Goal: Task Accomplishment & Management: Complete application form

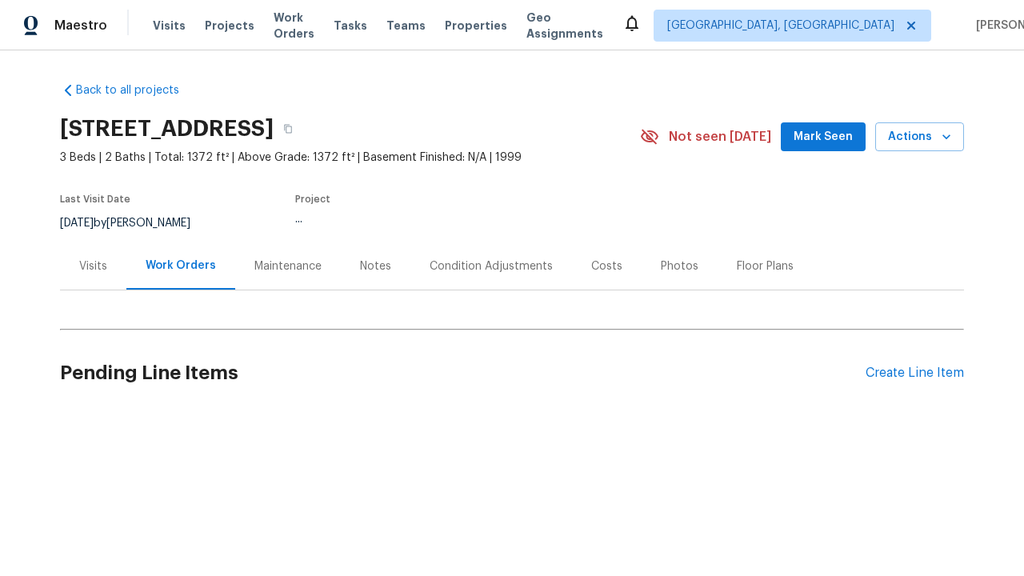
click at [908, 373] on div "Create Line Item" at bounding box center [915, 373] width 98 height 15
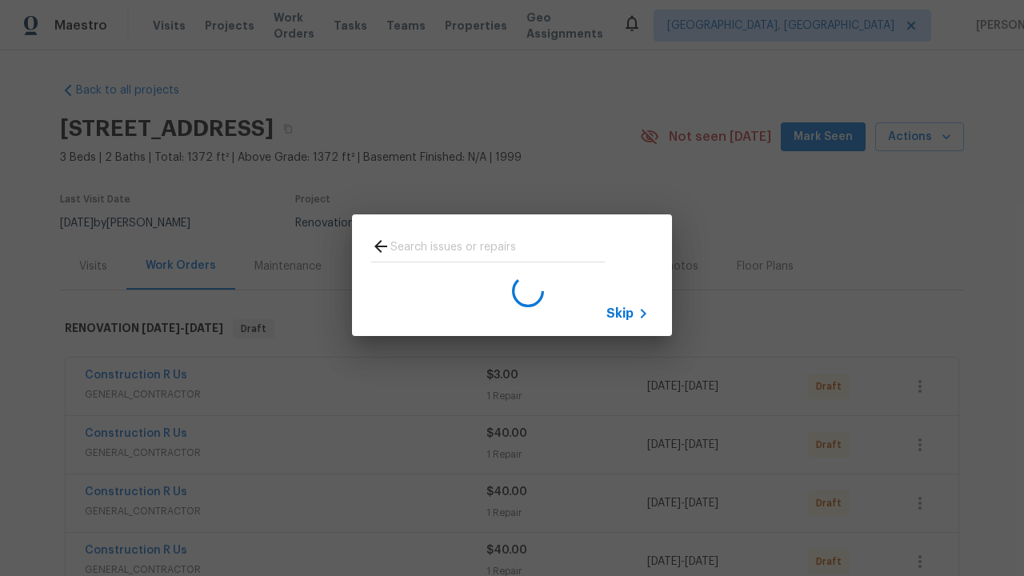
click at [620, 313] on span "Skip" at bounding box center [620, 314] width 27 height 16
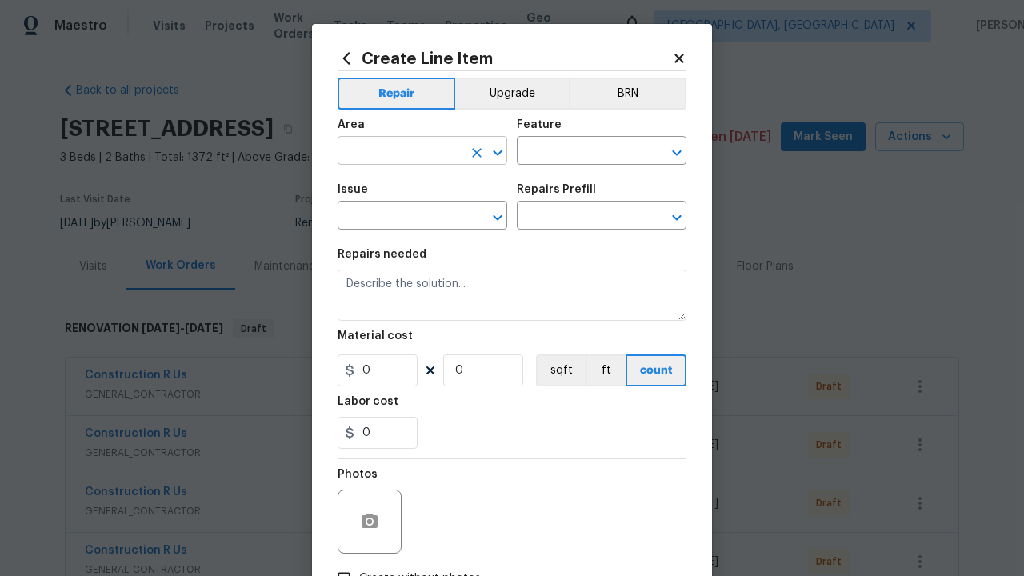
click at [394, 152] on input "text" at bounding box center [400, 152] width 125 height 25
type input "Bedroom"
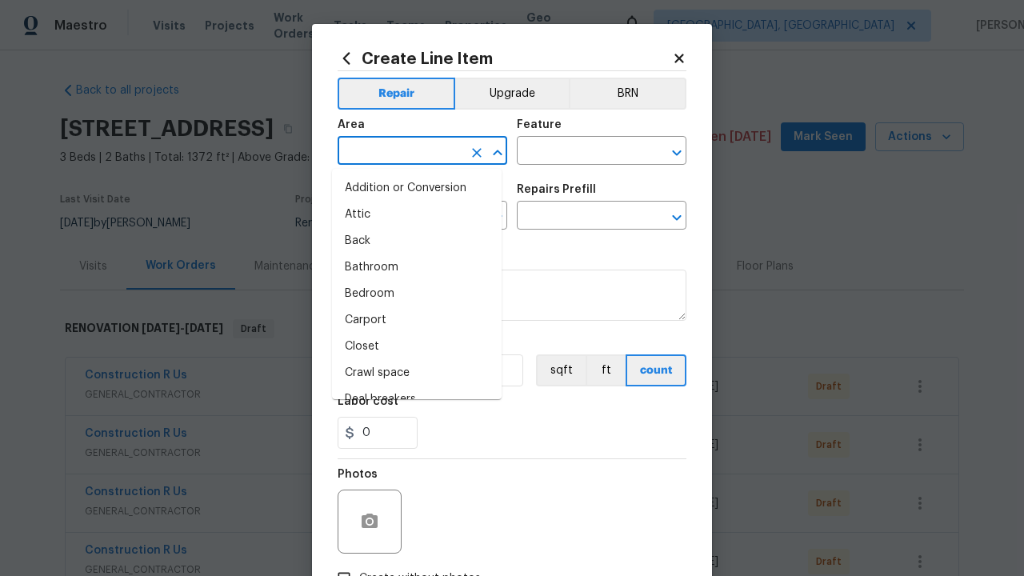
click at [411, 294] on li "Bedroom" at bounding box center [417, 294] width 170 height 26
type input "Bedroom"
click at [573, 152] on input "text" at bounding box center [579, 152] width 125 height 25
type input "Flooring"
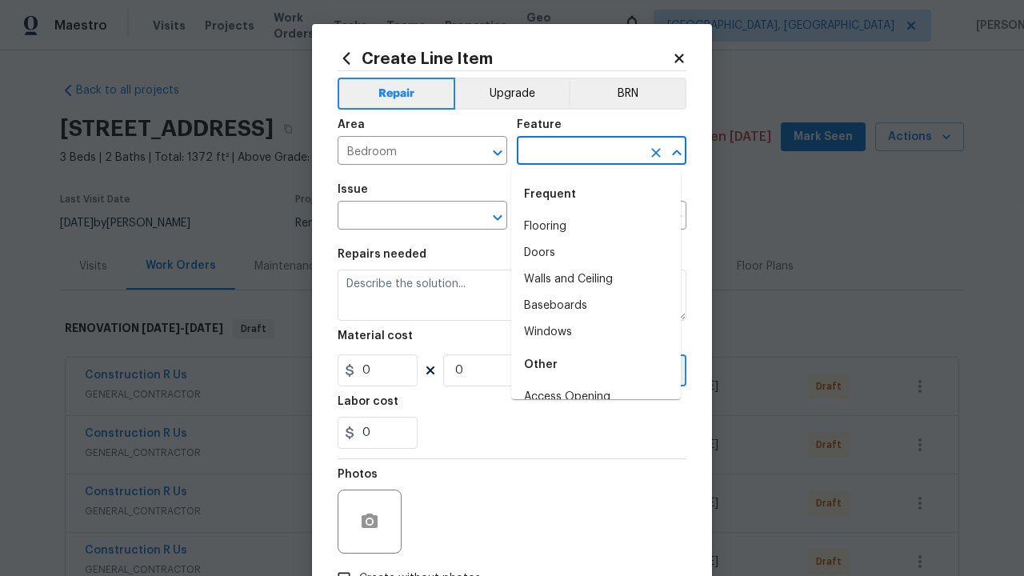
click at [590, 226] on li "Flooring" at bounding box center [596, 227] width 170 height 26
type input "Flooring"
click at [394, 218] on input "text" at bounding box center [400, 217] width 125 height 25
type input "Wallpaper"
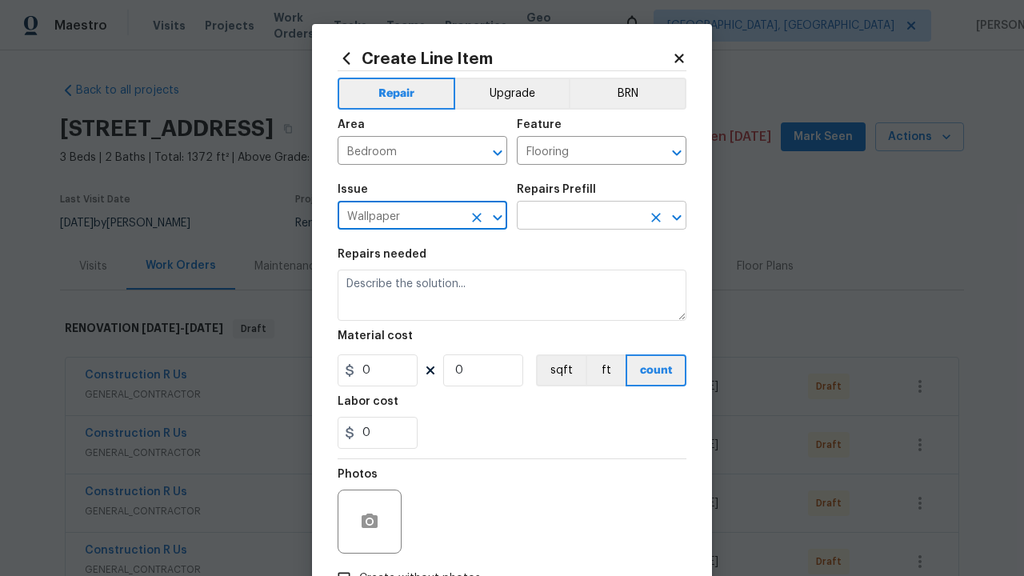
type input "Wallpaper"
click at [573, 218] on input "text" at bounding box center [579, 217] width 125 height 25
type input "Remove"
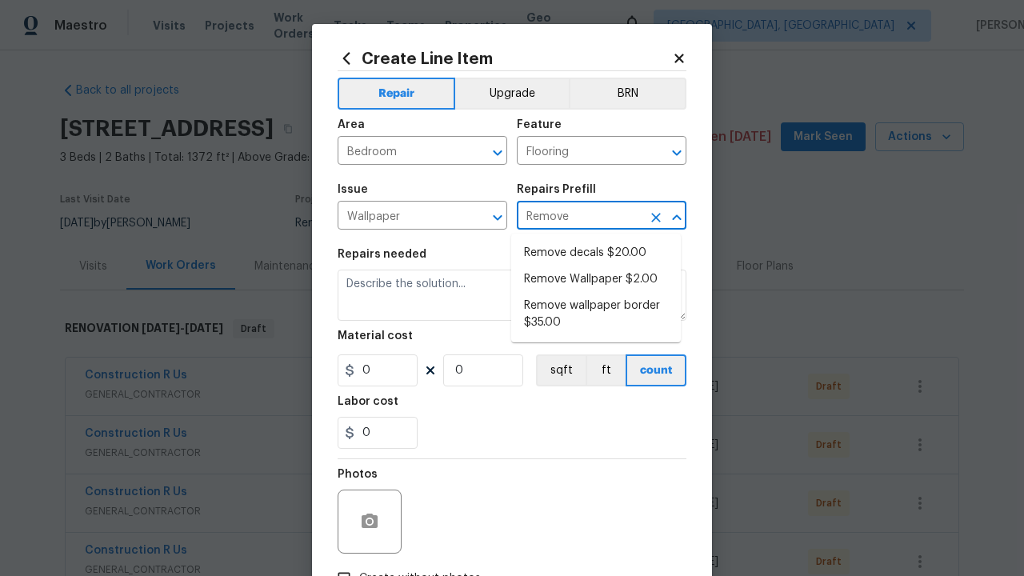
click at [596, 253] on li "Remove decals $20.00" at bounding box center [596, 253] width 170 height 26
type input "Walls and Ceiling"
type input "Remove decals $20.00"
type textarea "Remove decals from door/wall/ceiling"
type input "20"
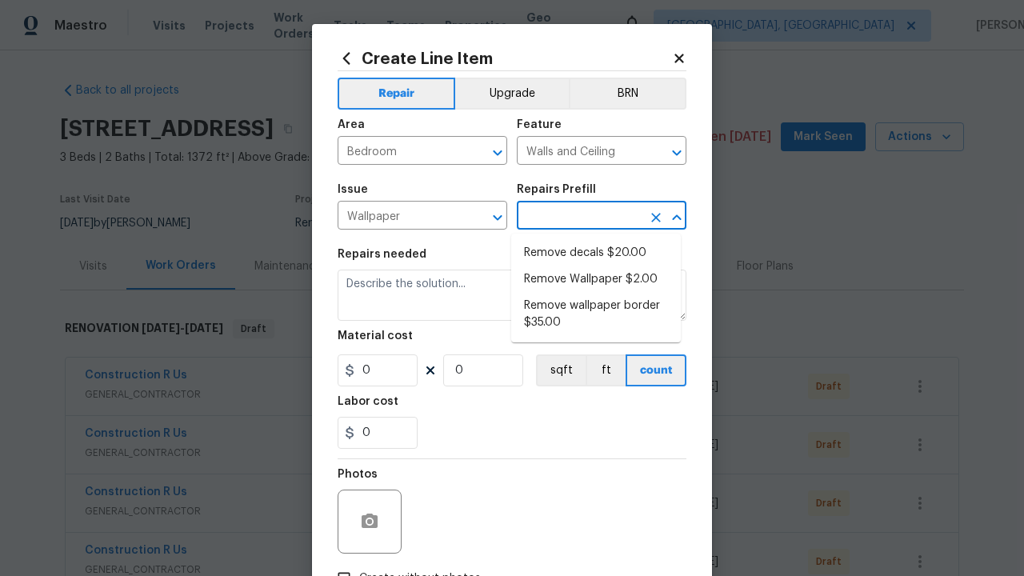
type input "1"
type input "Remove decals $20.00"
type input "2"
click at [554, 371] on button "sqft" at bounding box center [561, 371] width 50 height 32
click at [338, 563] on input "Create without photos" at bounding box center [344, 578] width 30 height 30
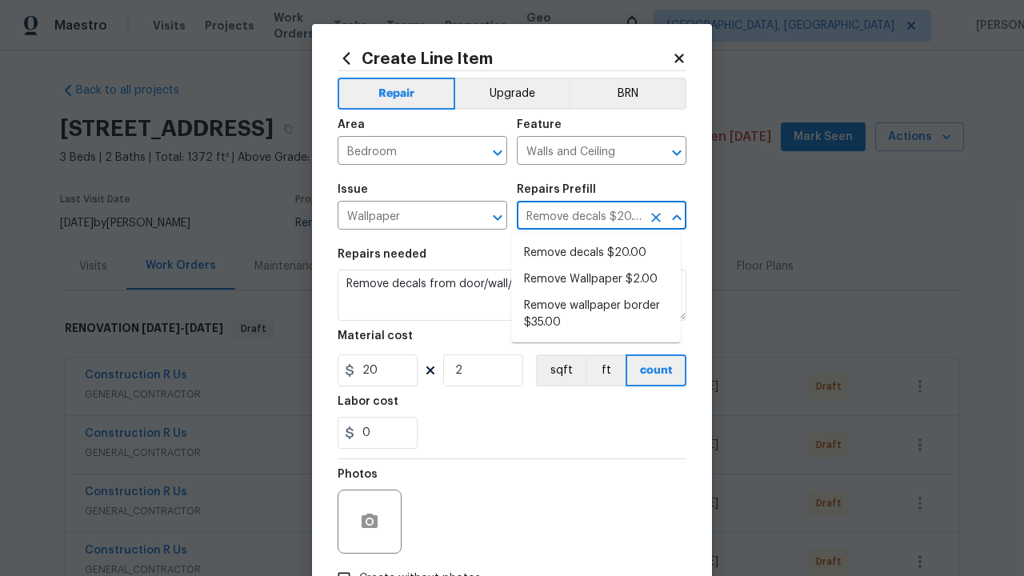
checkbox input "true"
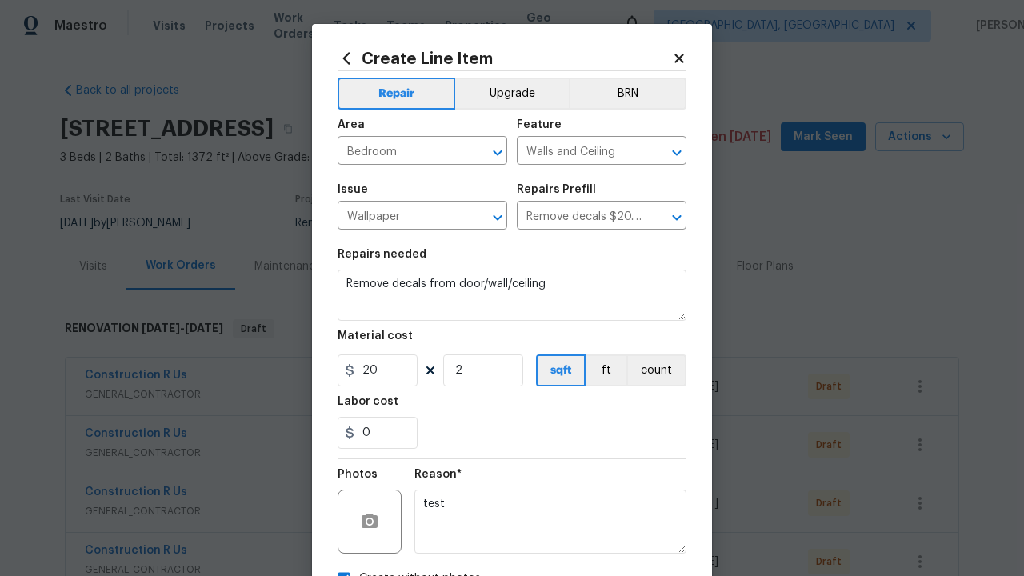
scroll to position [18, 0]
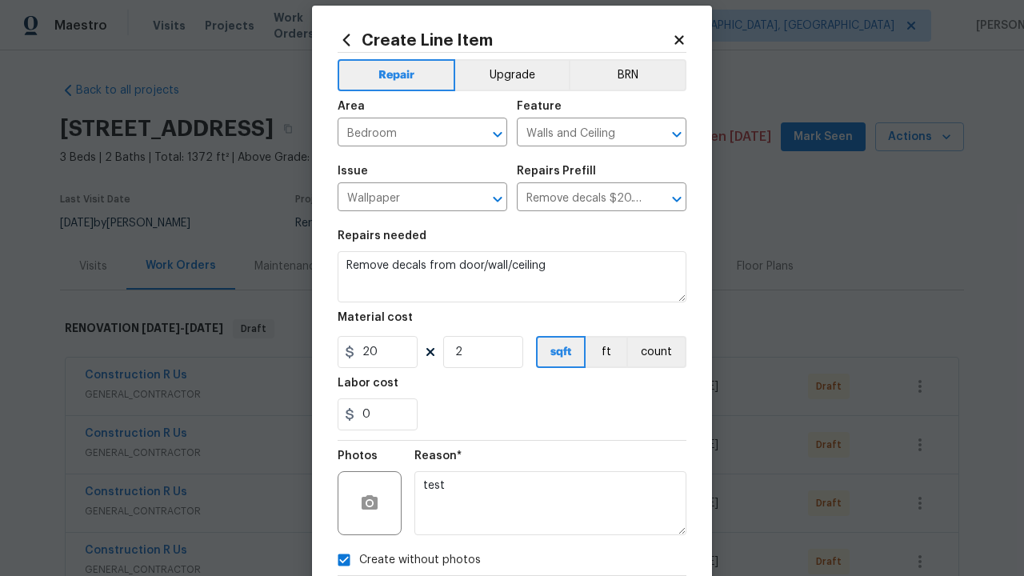
type textarea "test"
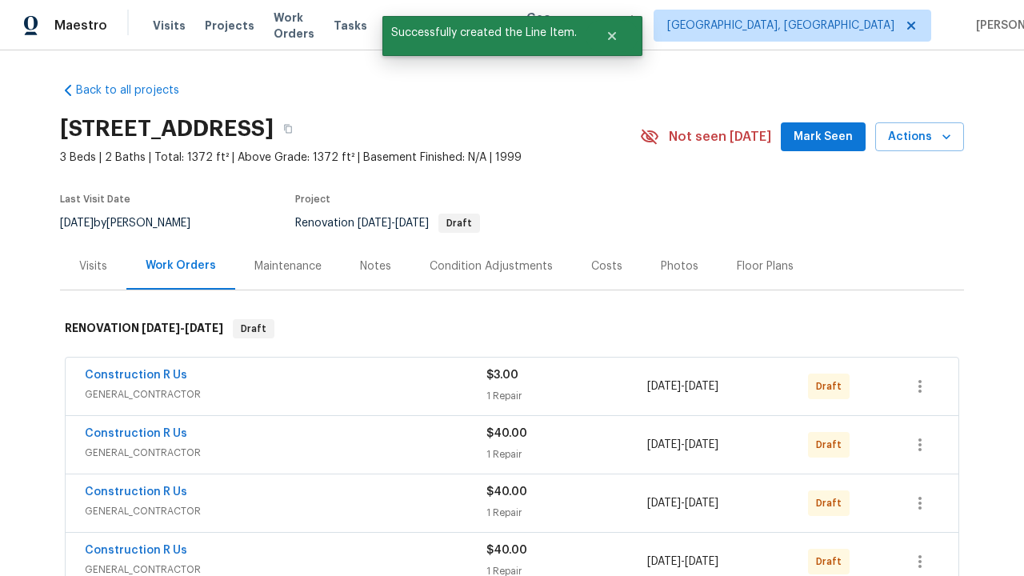
checkbox input "true"
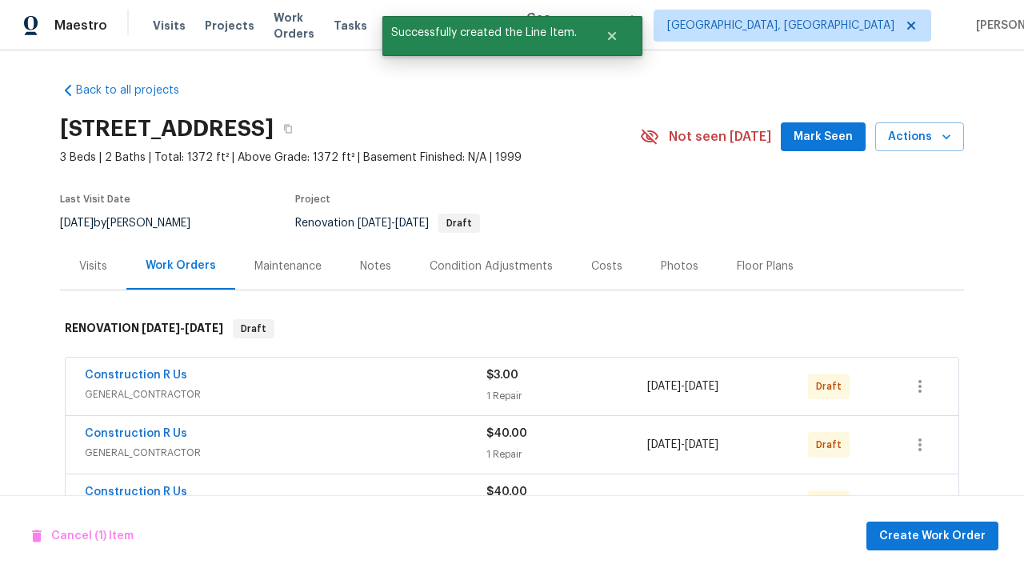
click at [936, 535] on span "Create Work Order" at bounding box center [933, 537] width 106 height 20
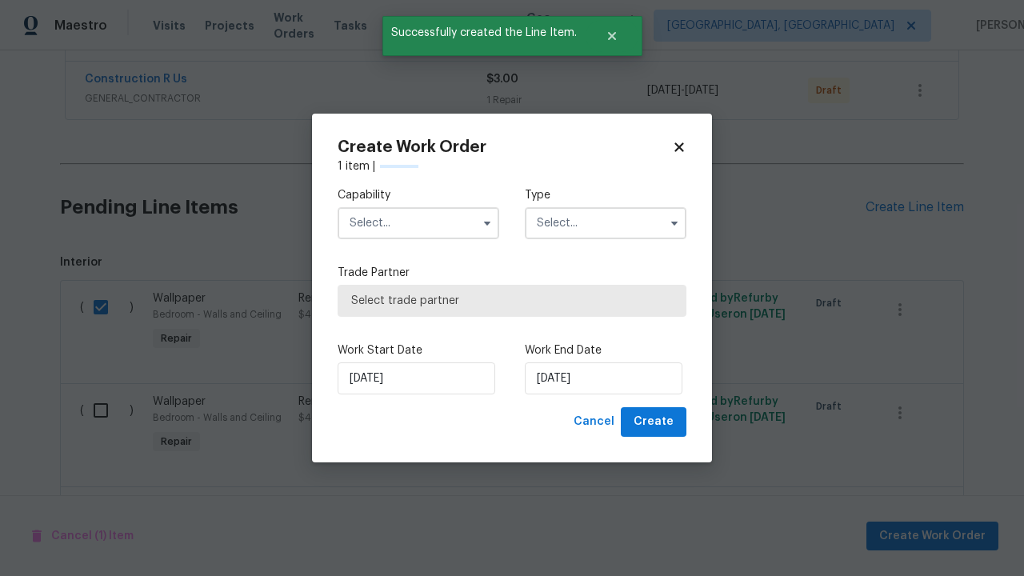
click at [419, 223] on input "text" at bounding box center [419, 223] width 162 height 32
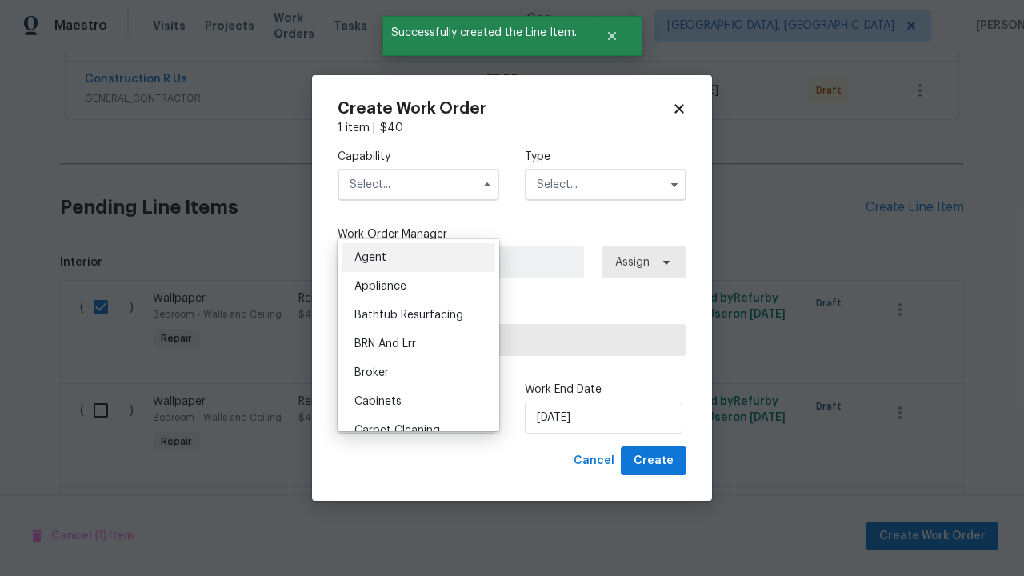
type input "General Contractor"
click at [606, 184] on input "text" at bounding box center [606, 185] width 162 height 32
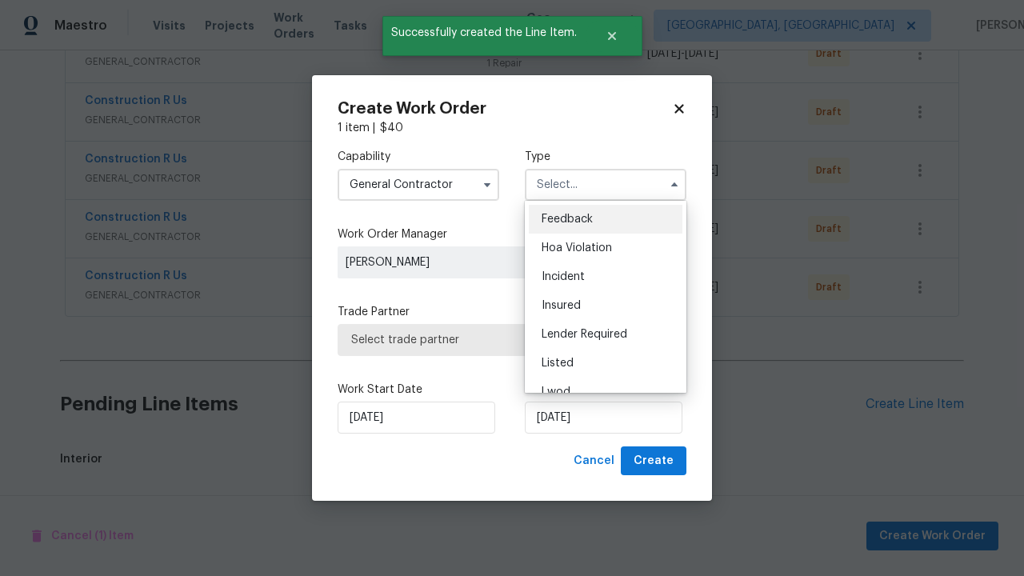
click at [571, 473] on span "Renovation" at bounding box center [571, 478] width 59 height 11
type input "Renovation"
click at [500, 339] on span "Select trade partner" at bounding box center [512, 340] width 322 height 16
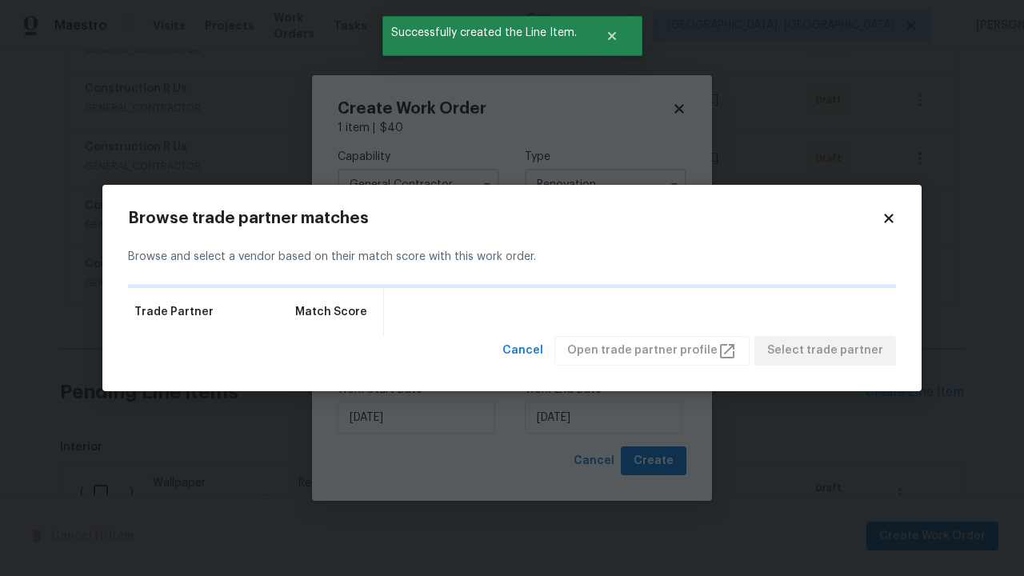
scroll to position [1873, 0]
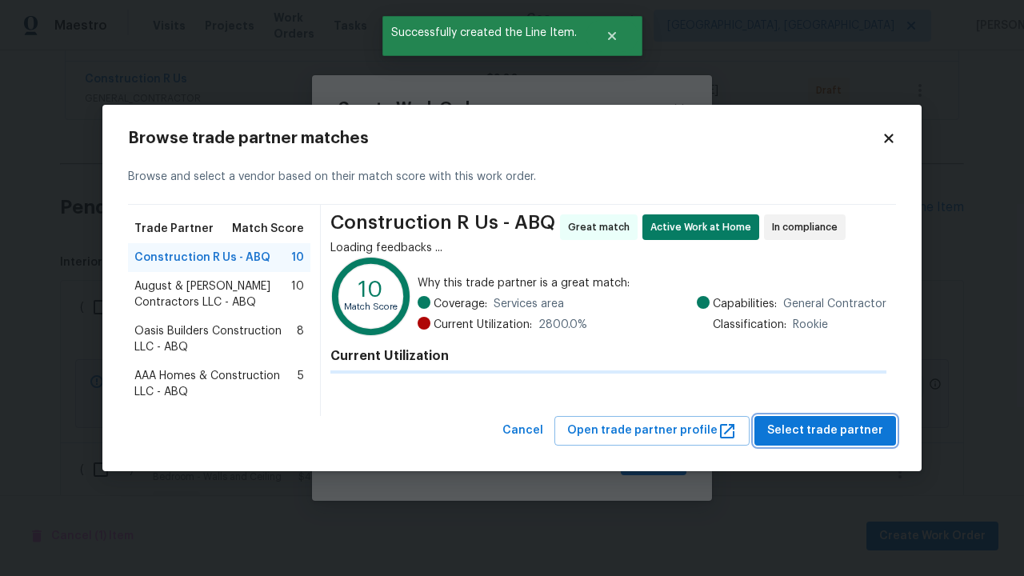
click at [830, 431] on span "Select trade partner" at bounding box center [825, 431] width 116 height 20
click at [655, 461] on span "Create" at bounding box center [654, 461] width 40 height 20
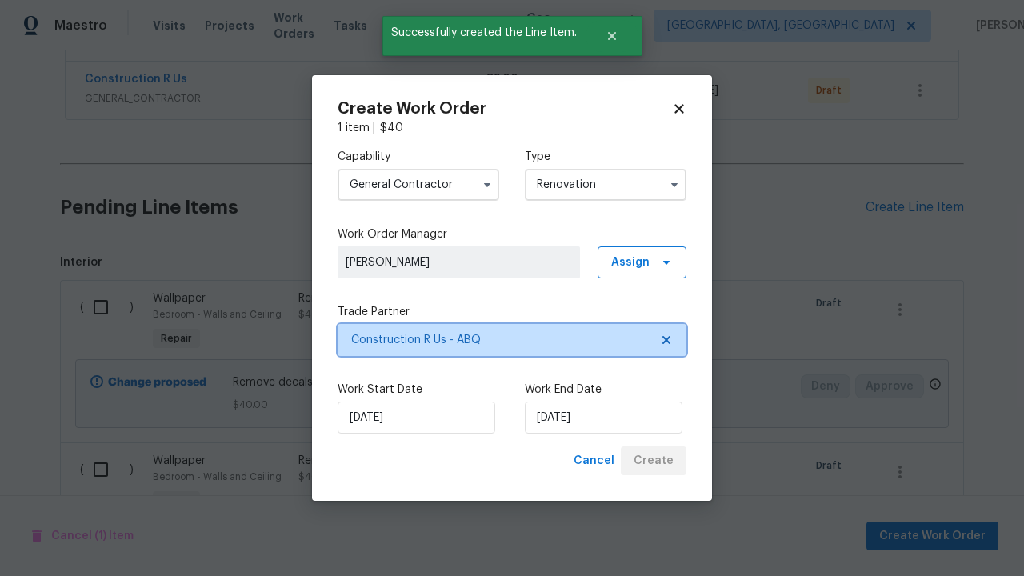
scroll to position [0, 0]
